Goal: Find specific fact: Find specific page/section

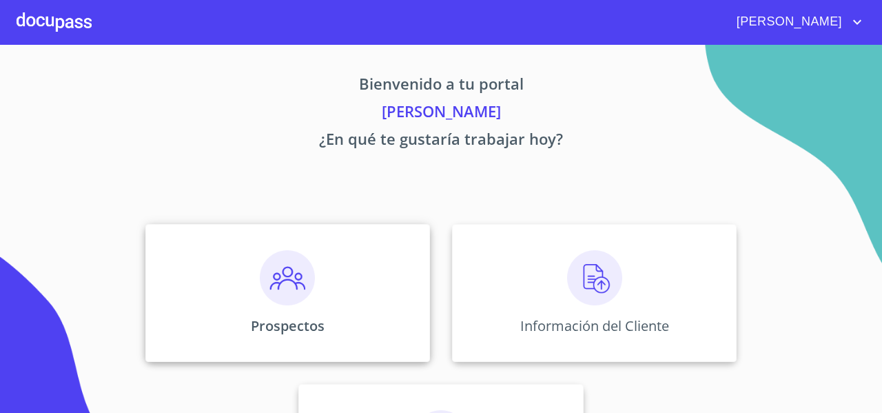
click at [170, 248] on div "Prospectos" at bounding box center [287, 293] width 285 height 138
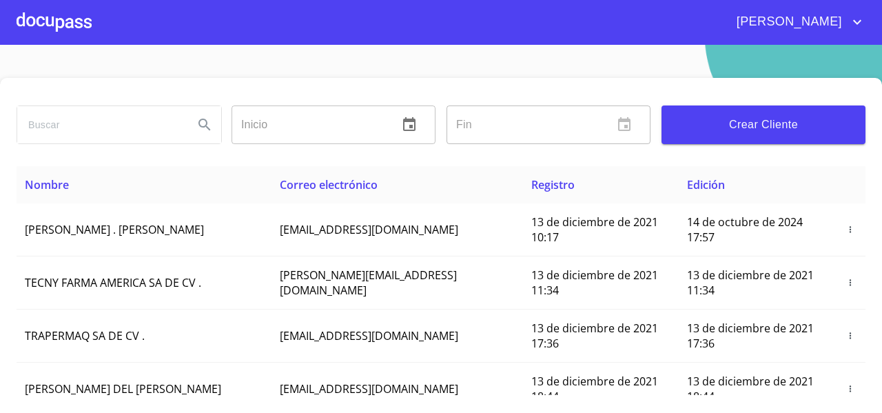
click at [57, 129] on input "search" at bounding box center [99, 124] width 165 height 37
type input "CAROLINA DEL [PERSON_NAME]"
click at [201, 123] on icon "Search" at bounding box center [204, 124] width 17 height 17
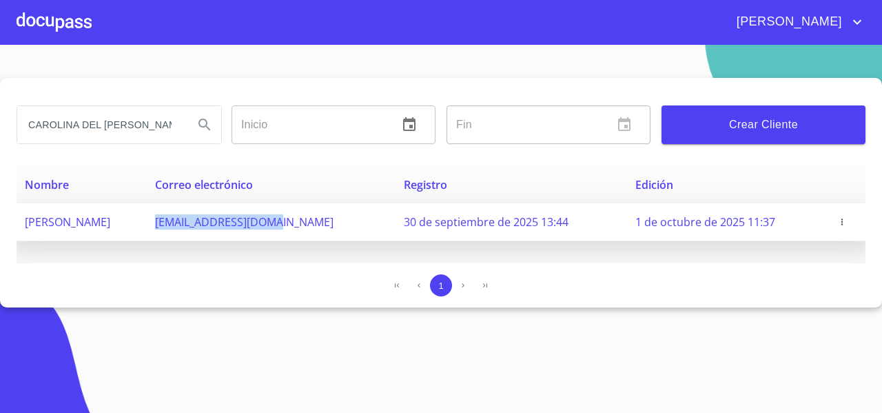
drag, startPoint x: 273, startPoint y: 225, endPoint x: 404, endPoint y: 230, distance: 131.0
click at [396, 230] on td "[EMAIL_ADDRESS][DOMAIN_NAME]" at bounding box center [271, 222] width 249 height 38
copy span "[EMAIL_ADDRESS][DOMAIN_NAME]"
